Goal: Browse casually

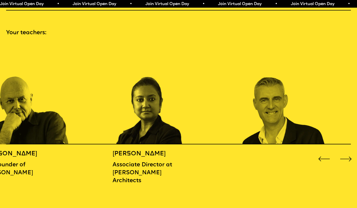
scroll to position [523, 0]
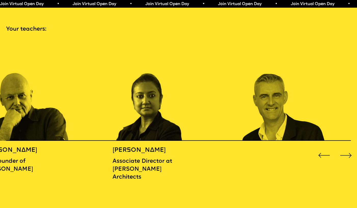
click at [350, 158] on div "Next slide" at bounding box center [346, 155] width 14 height 14
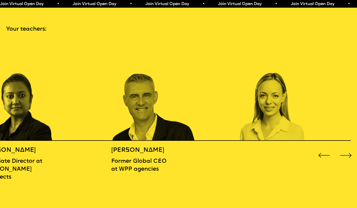
click at [350, 158] on div "Next slide" at bounding box center [346, 155] width 14 height 14
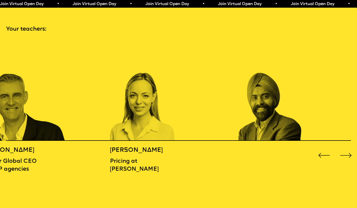
click at [350, 158] on div "Next slide" at bounding box center [346, 155] width 14 height 14
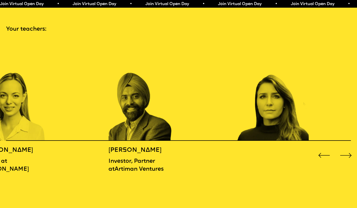
click at [350, 158] on div "Next slide" at bounding box center [346, 155] width 14 height 14
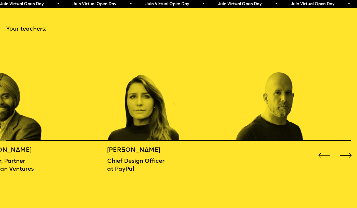
click at [350, 158] on div "Next slide" at bounding box center [346, 155] width 14 height 14
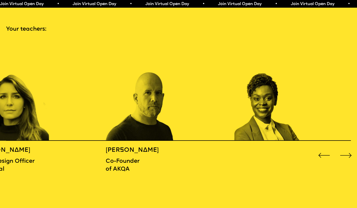
click at [350, 158] on div "Next slide" at bounding box center [346, 155] width 14 height 14
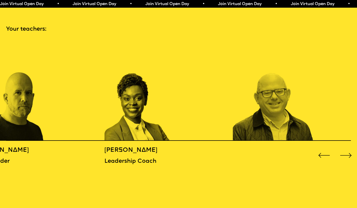
click at [350, 158] on div "Next slide" at bounding box center [346, 155] width 14 height 14
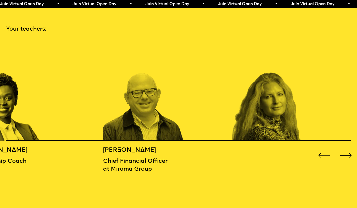
click at [350, 158] on div "Next slide" at bounding box center [346, 155] width 14 height 14
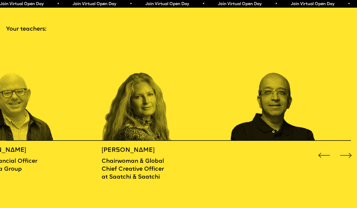
click at [350, 158] on div "Next slide" at bounding box center [346, 155] width 14 height 14
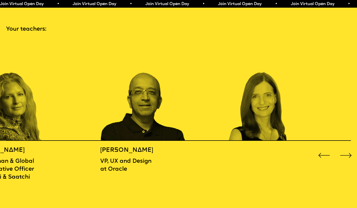
click at [350, 158] on div "Next slide" at bounding box center [346, 155] width 14 height 14
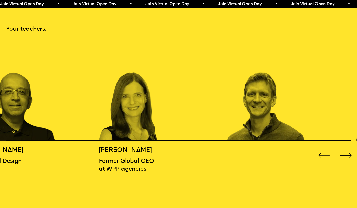
click at [350, 158] on div "Next slide" at bounding box center [346, 155] width 14 height 14
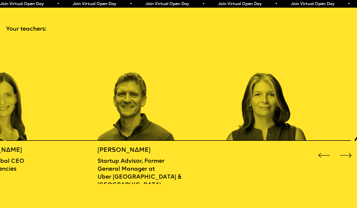
click at [350, 158] on div "Next slide" at bounding box center [346, 155] width 14 height 14
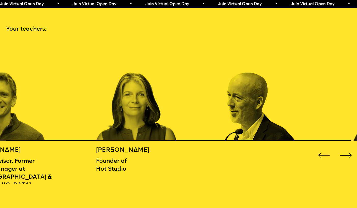
click at [350, 158] on div "Next slide" at bounding box center [346, 155] width 14 height 14
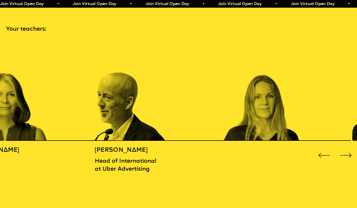
click at [350, 158] on div "Next slide" at bounding box center [346, 155] width 14 height 14
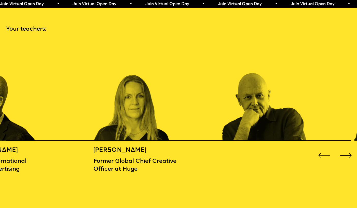
click at [350, 158] on div "Next slide" at bounding box center [346, 155] width 14 height 14
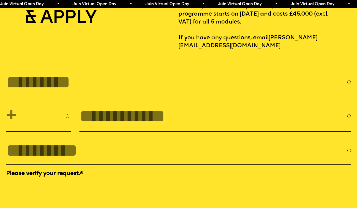
scroll to position [1707, 0]
